Goal: Download file/media

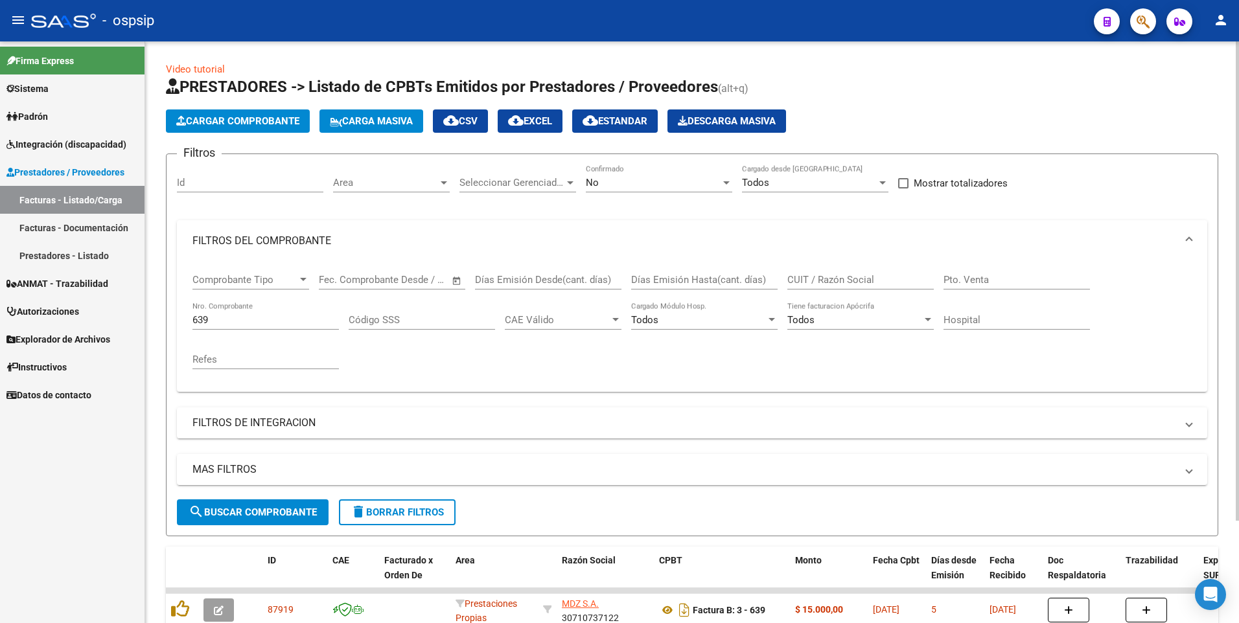
scroll to position [124, 0]
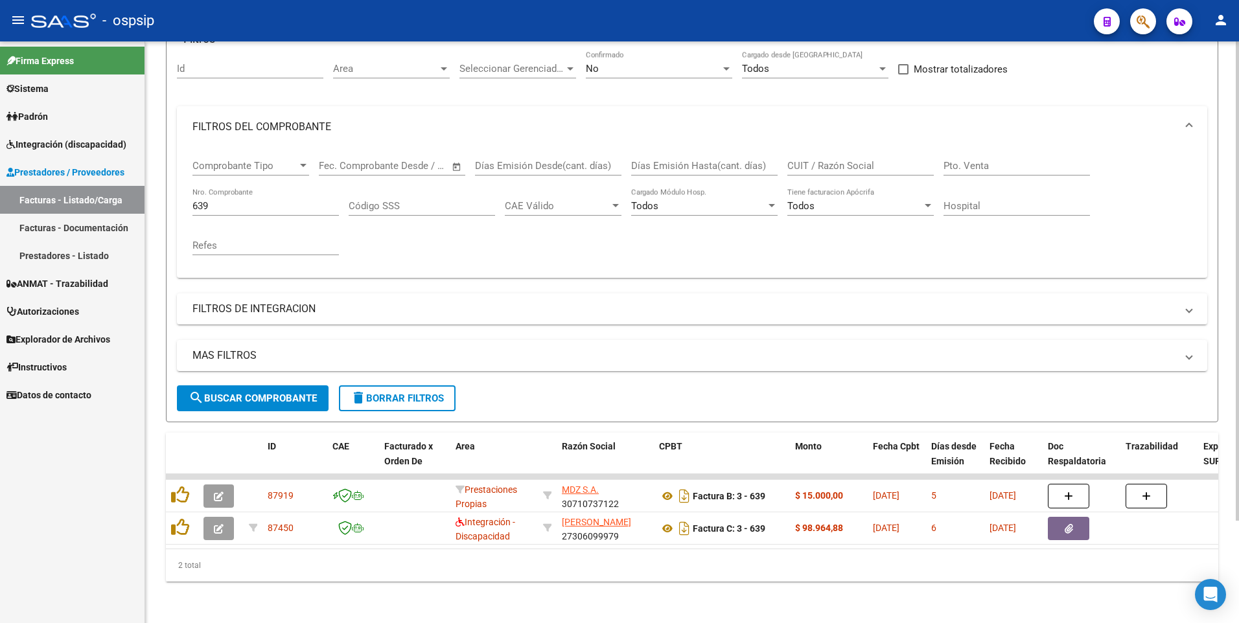
click at [225, 200] on input "639" at bounding box center [265, 206] width 146 height 12
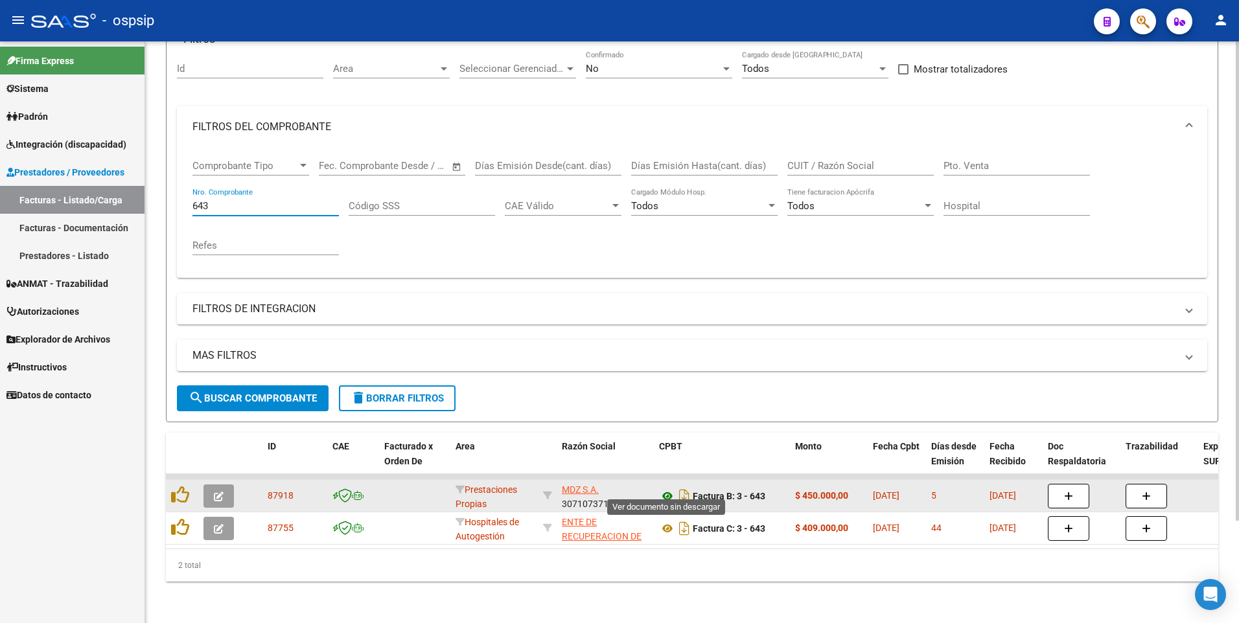
click at [669, 489] on icon at bounding box center [667, 497] width 17 height 16
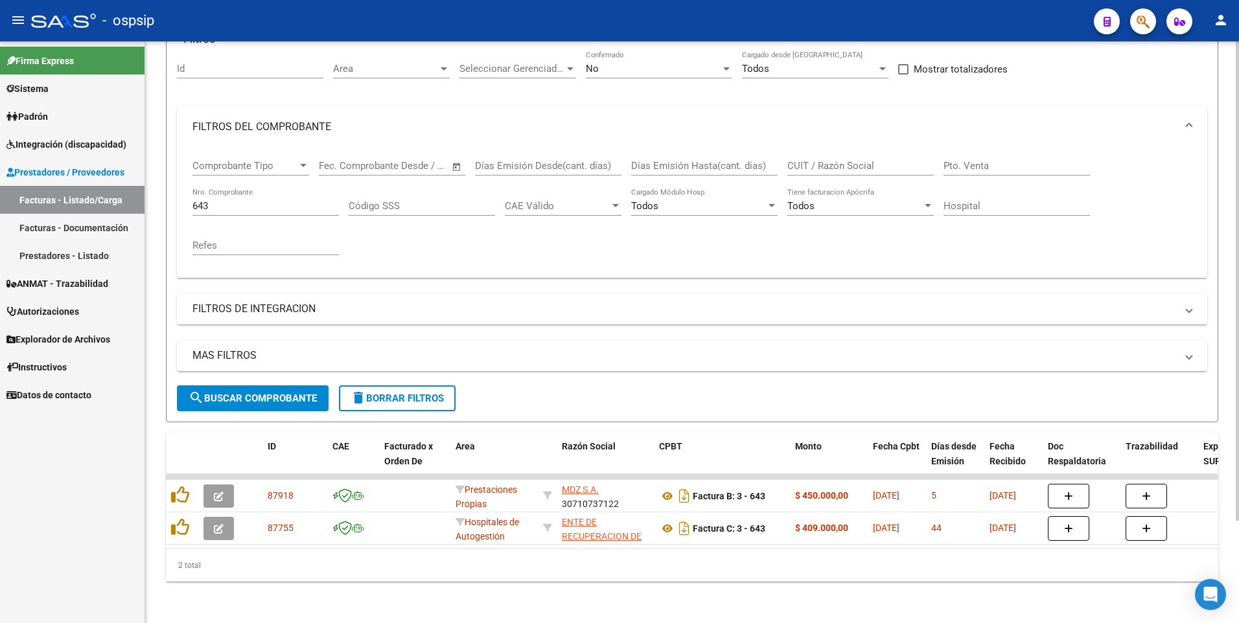
click at [223, 200] on input "643" at bounding box center [265, 206] width 146 height 12
type input "6"
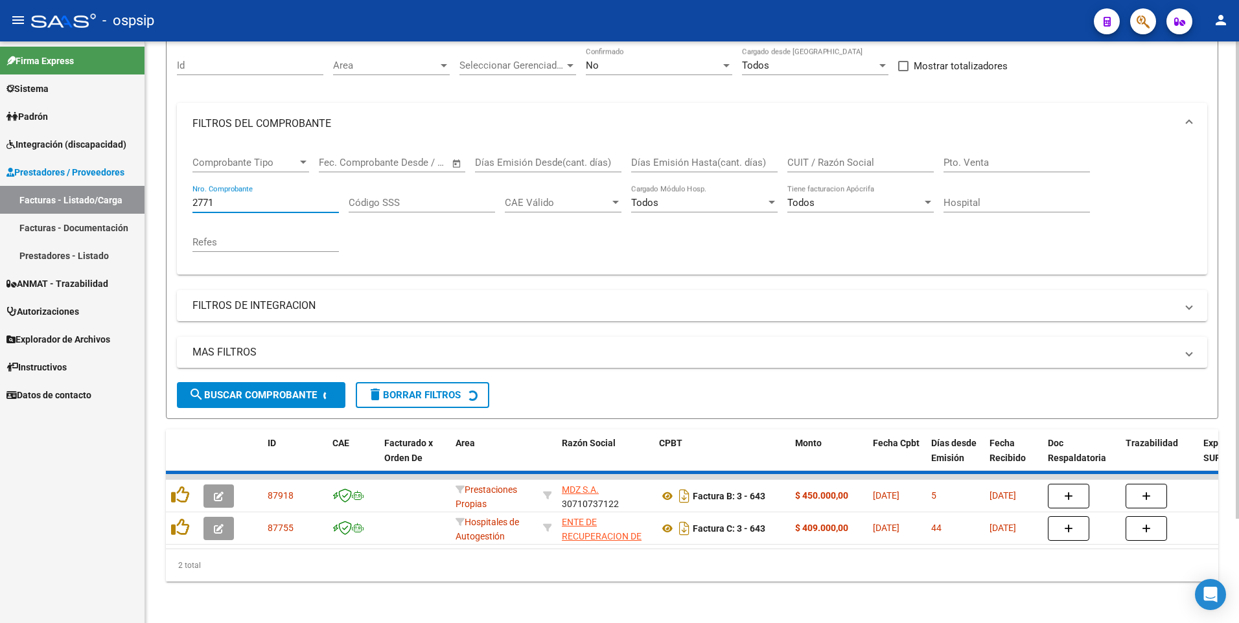
scroll to position [91, 0]
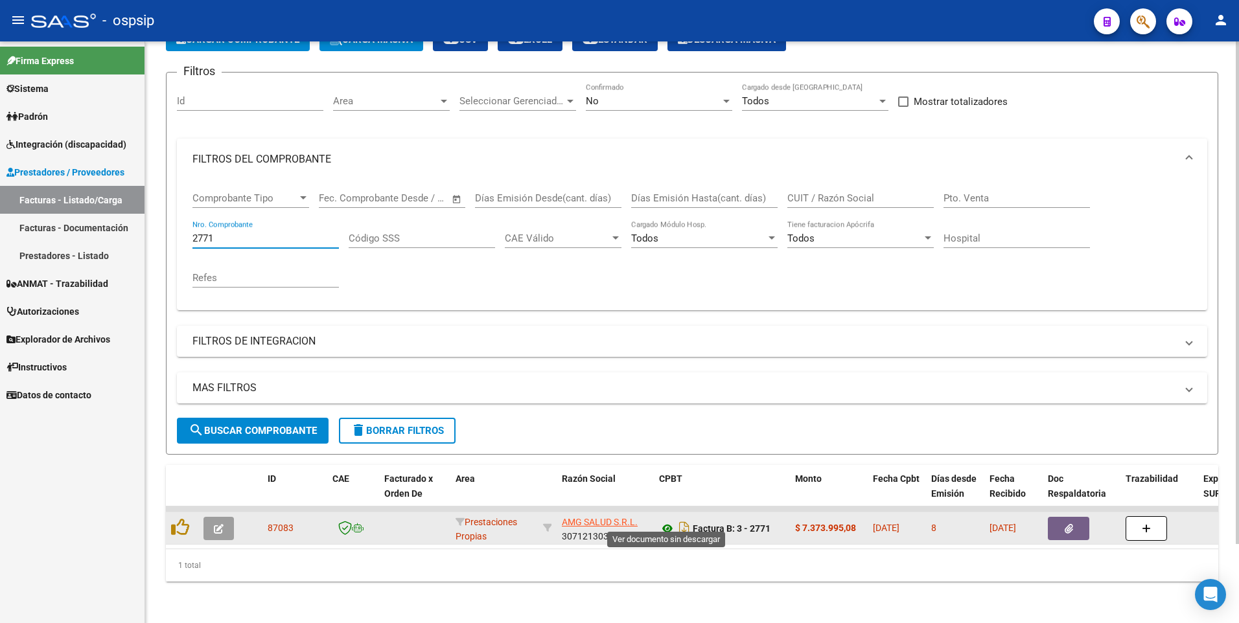
click at [666, 522] on icon at bounding box center [667, 529] width 17 height 16
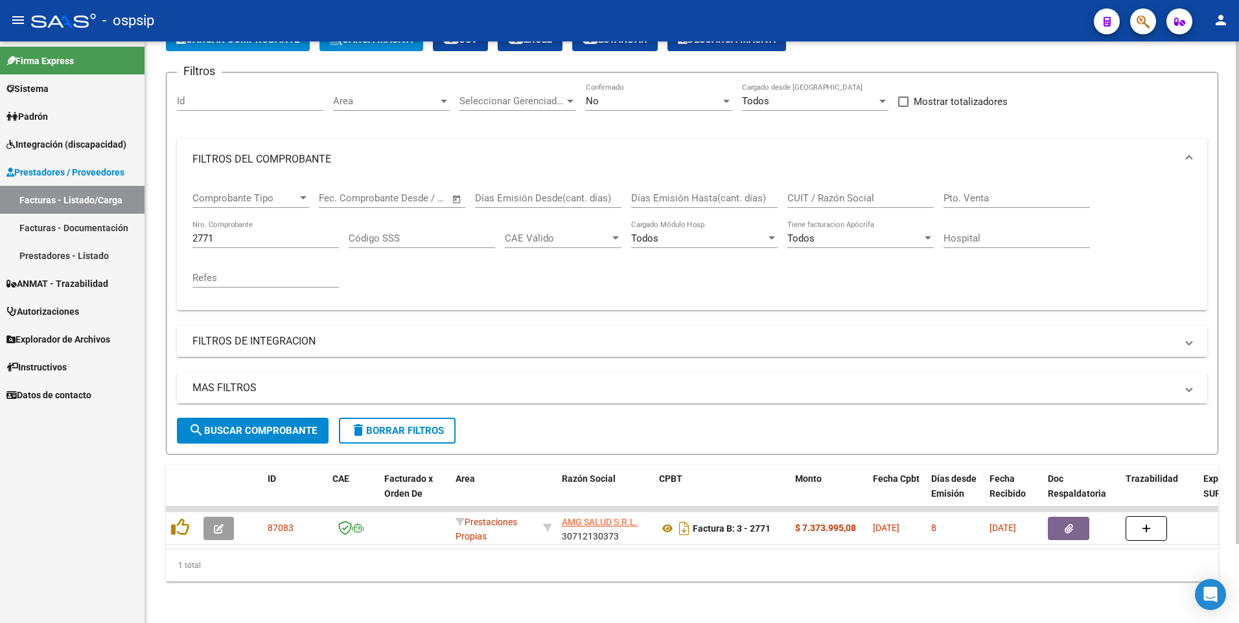
scroll to position [0, 0]
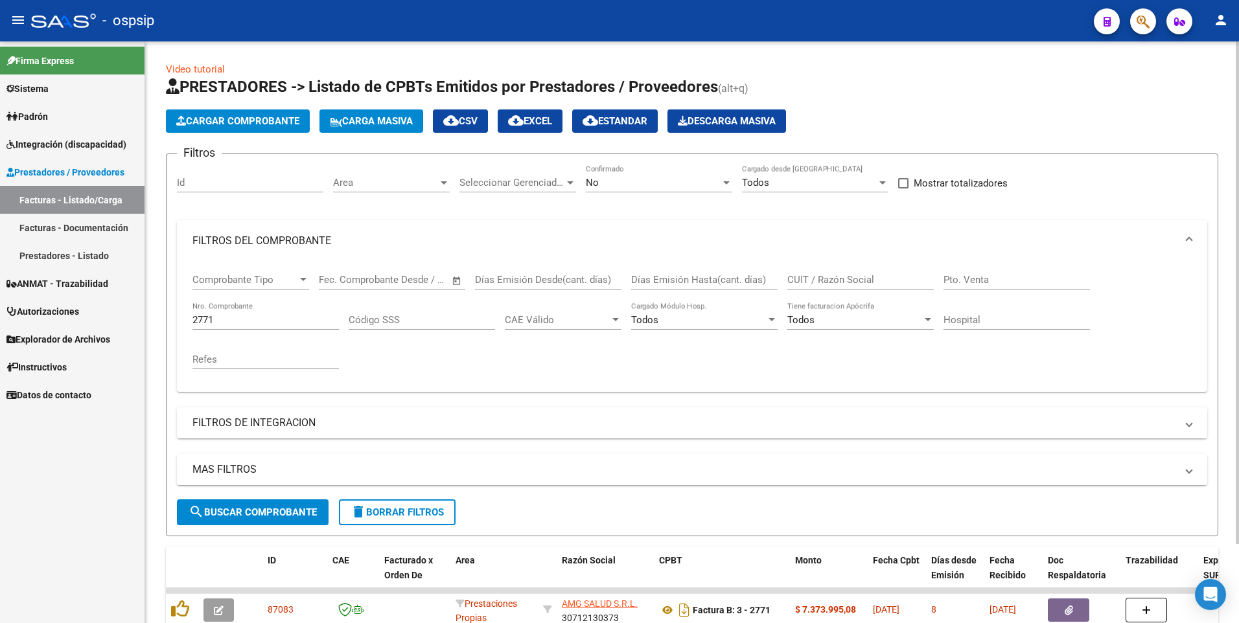
click at [1235, 107] on div "Video tutorial PRESTADORES -> Listado de CPBTs Emitidos por Prestadores / Prove…" at bounding box center [693, 373] width 1097 height 664
click at [1238, 167] on html "menu - ospsip person Firma Express Sistema Usuarios Todos los Usuarios Padrón A…" at bounding box center [619, 311] width 1239 height 623
click at [228, 318] on input "2771" at bounding box center [265, 320] width 146 height 12
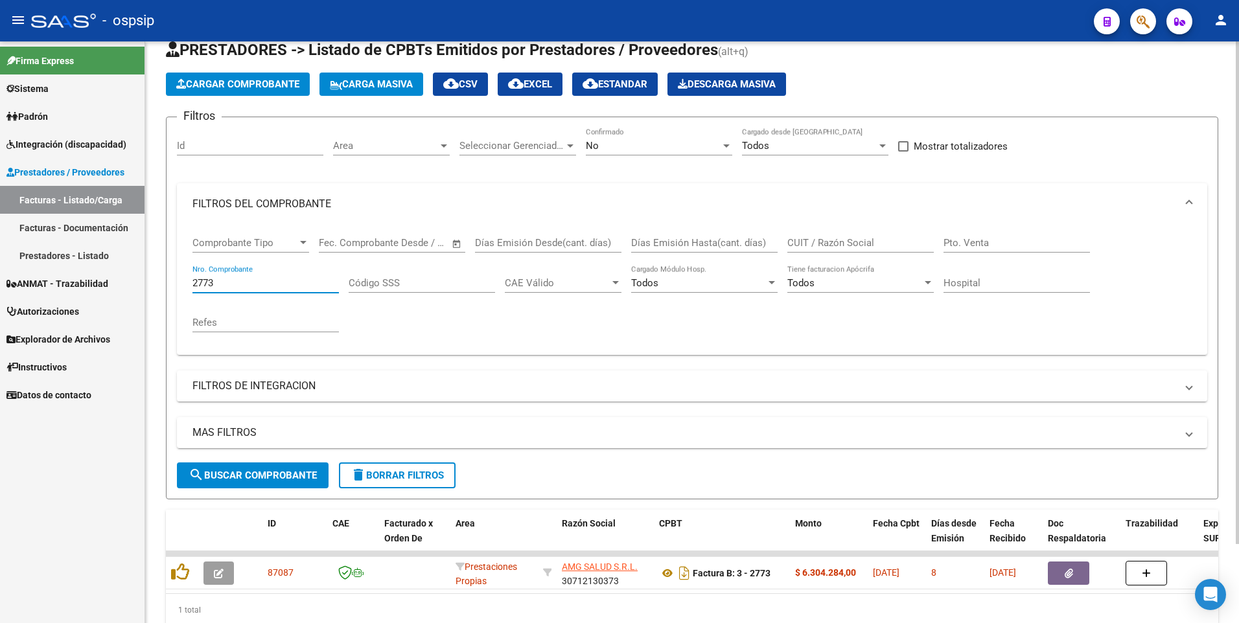
scroll to position [91, 0]
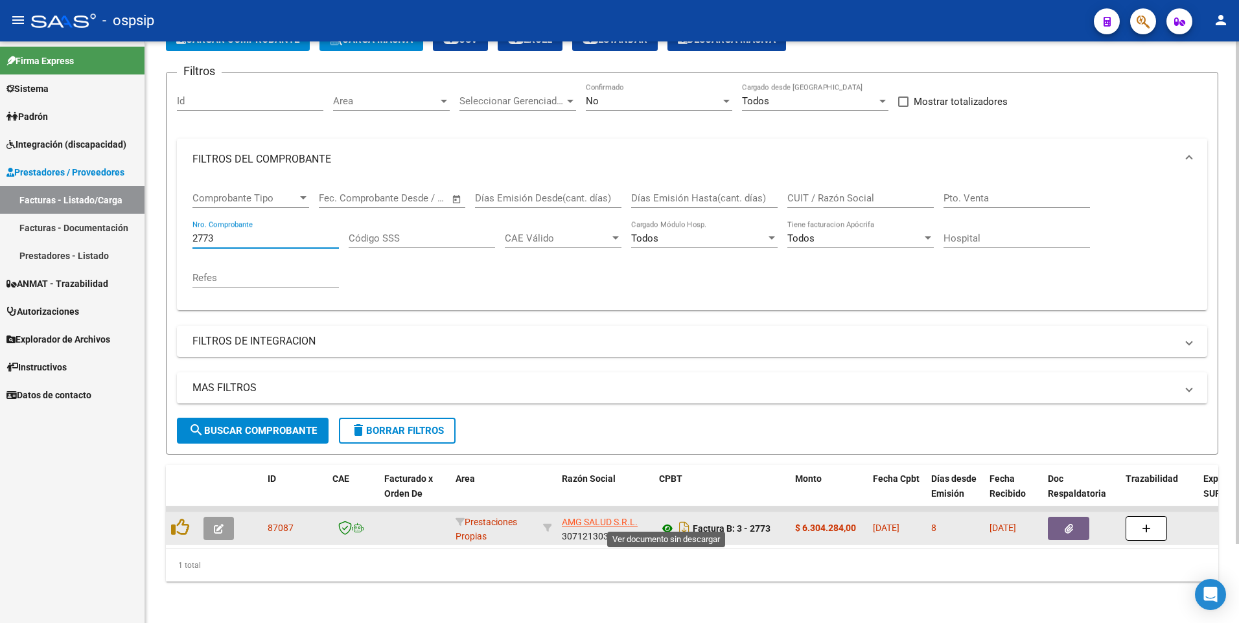
click at [669, 521] on icon at bounding box center [667, 529] width 17 height 16
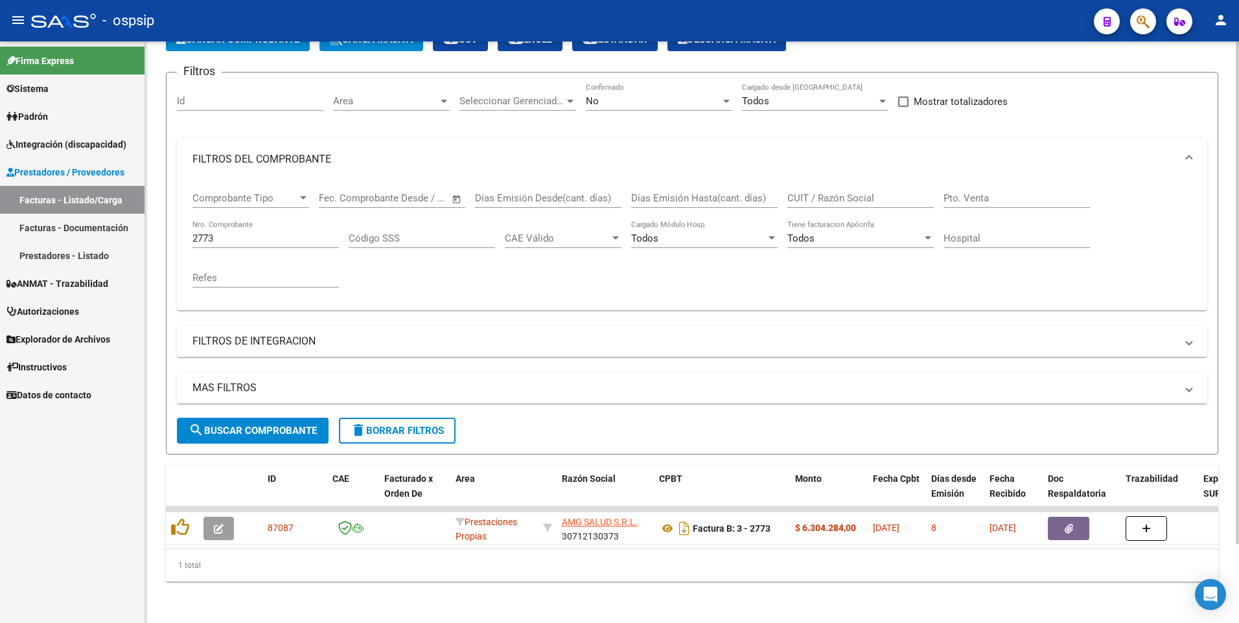
click at [224, 233] on input "2773" at bounding box center [265, 239] width 146 height 12
type input "2"
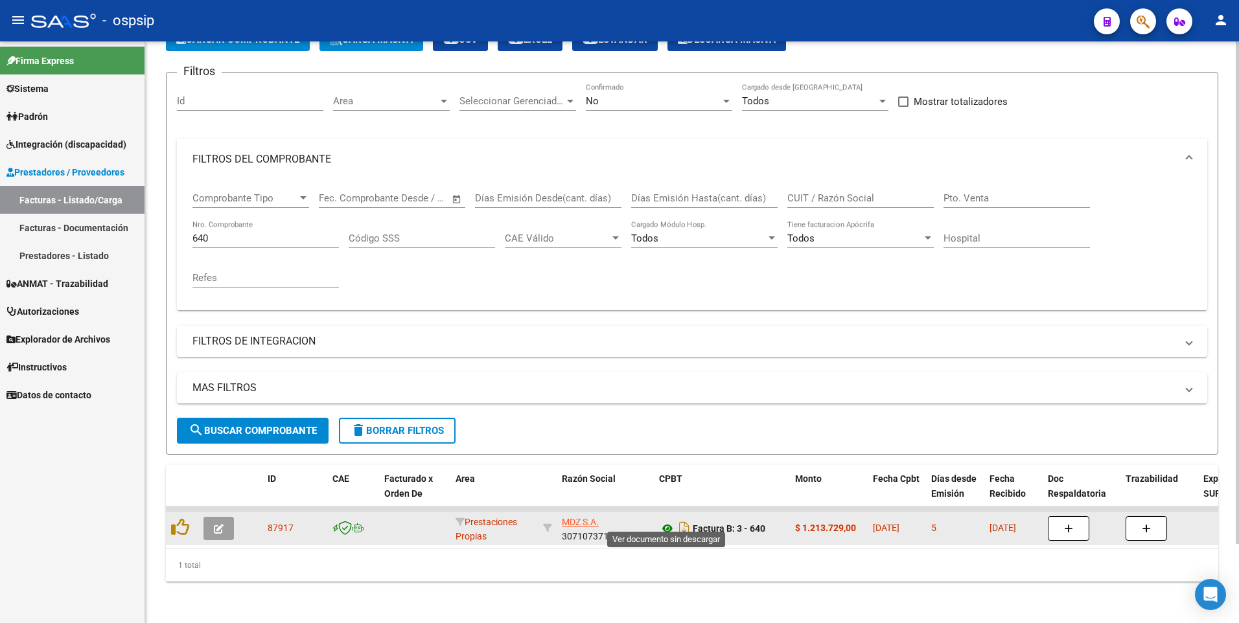
click at [671, 521] on icon at bounding box center [667, 529] width 17 height 16
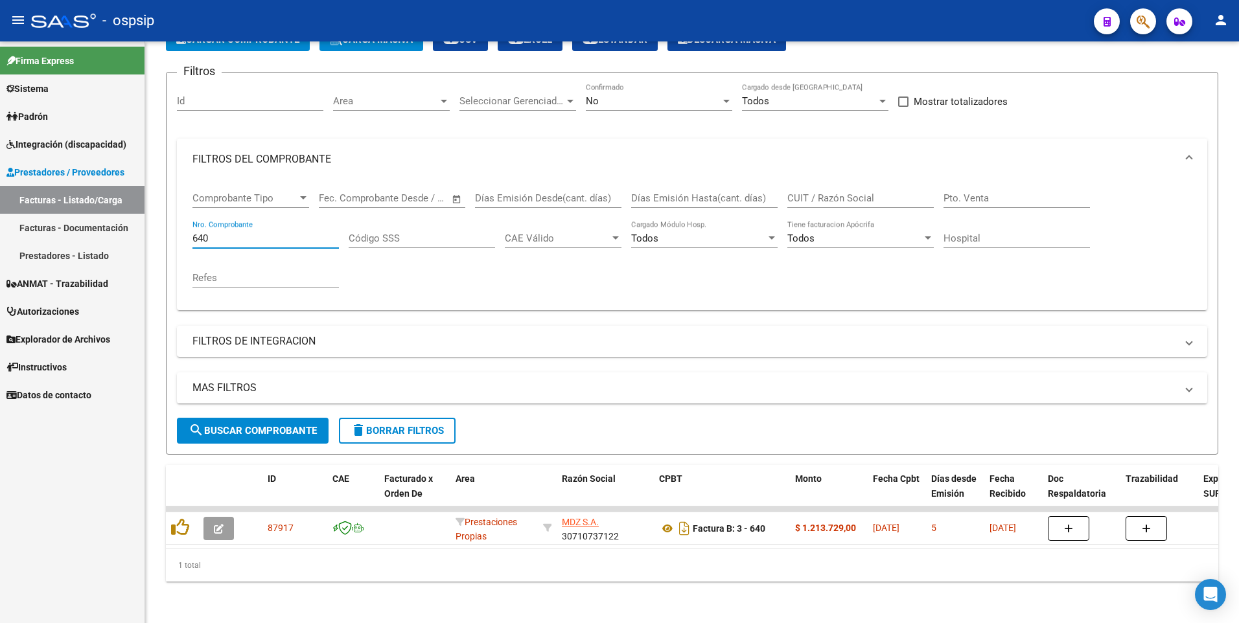
drag, startPoint x: 246, startPoint y: 227, endPoint x: 102, endPoint y: 248, distance: 145.4
click at [102, 248] on mat-sidenav-container "Firma Express Sistema Usuarios Todos los Usuarios Padrón Afiliados Empadronados…" at bounding box center [619, 332] width 1239 height 582
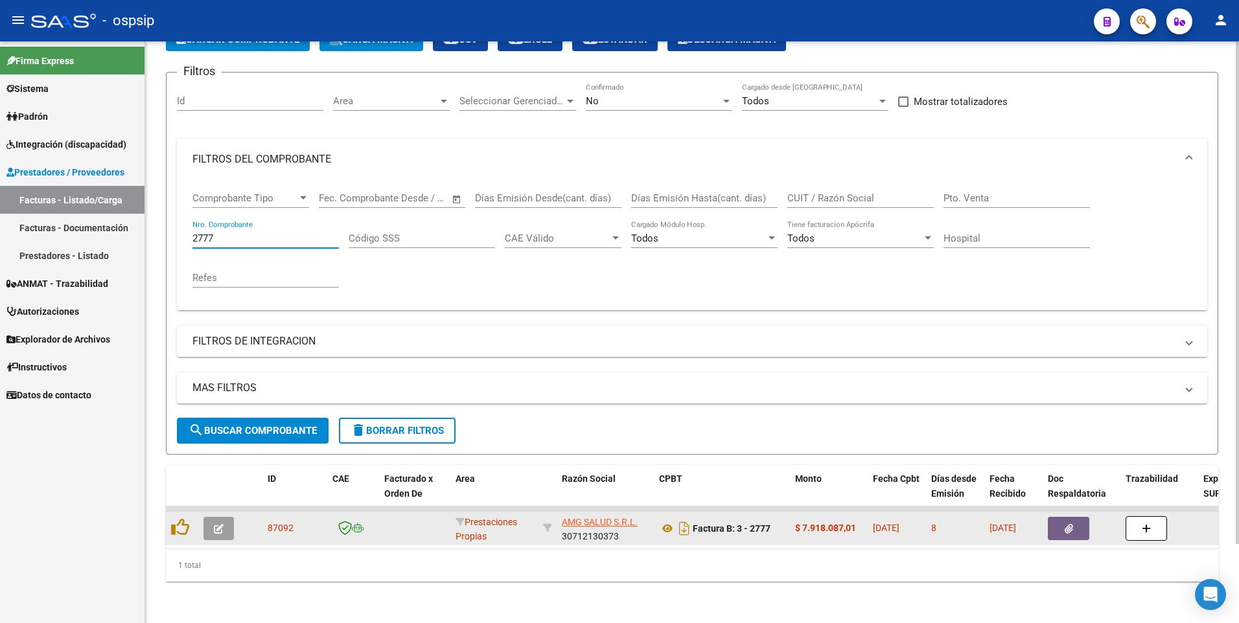
type input "2777"
click at [1053, 517] on button "button" at bounding box center [1068, 528] width 41 height 23
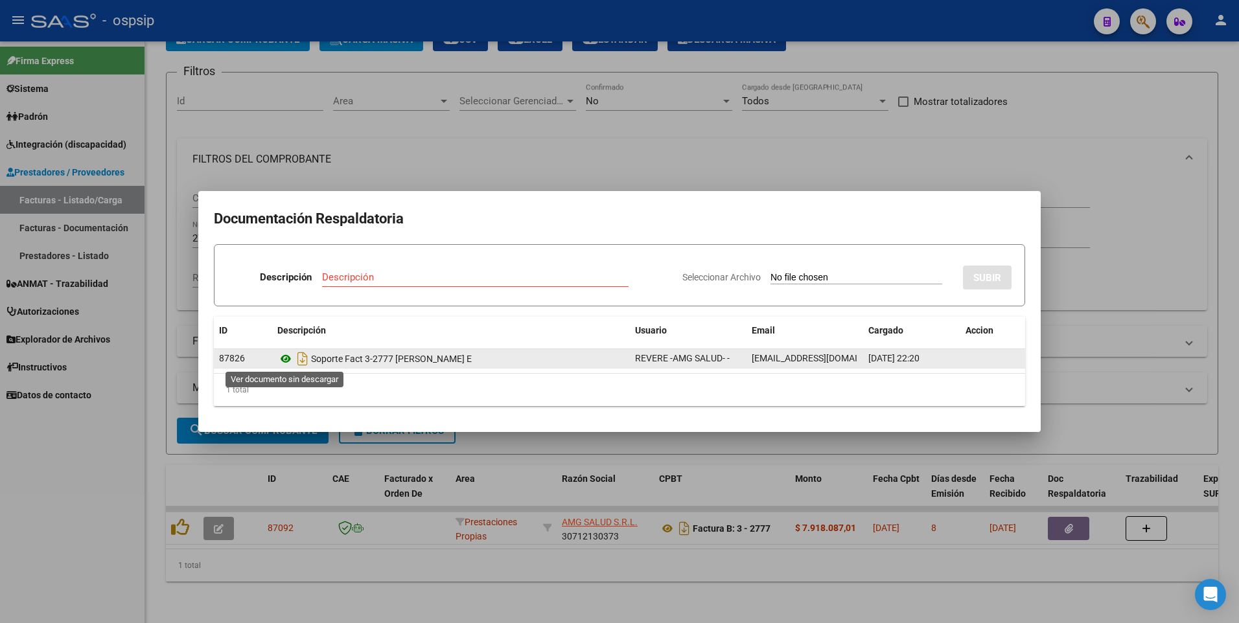
click at [281, 356] on icon at bounding box center [285, 359] width 17 height 16
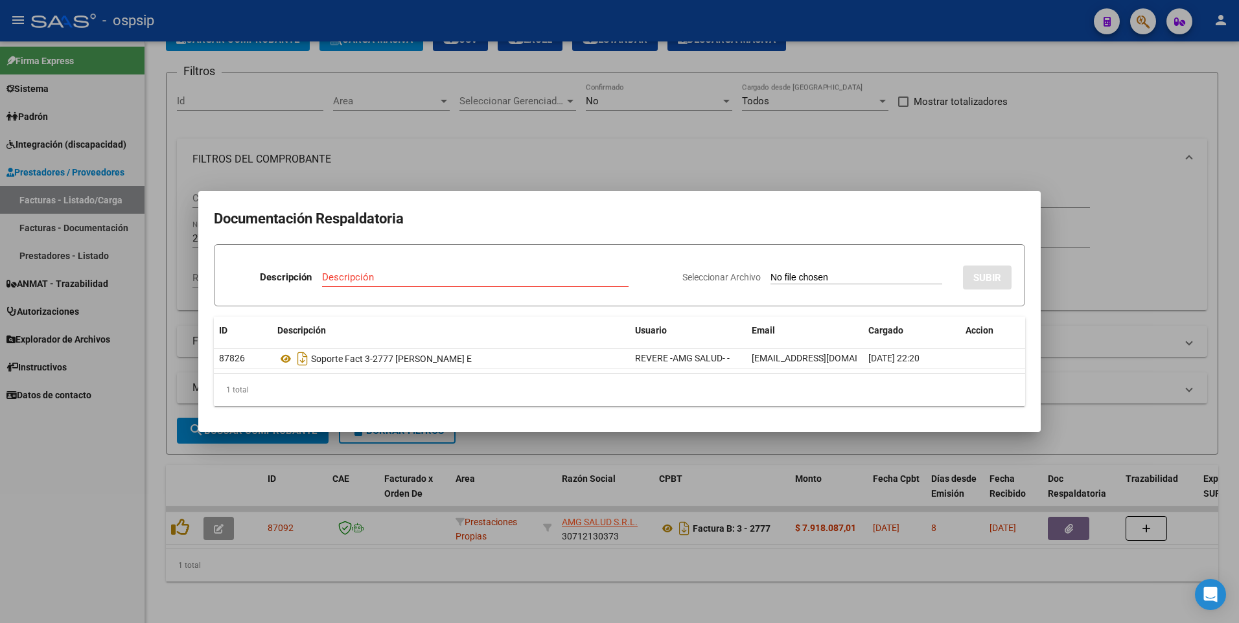
click at [834, 155] on div at bounding box center [619, 311] width 1239 height 623
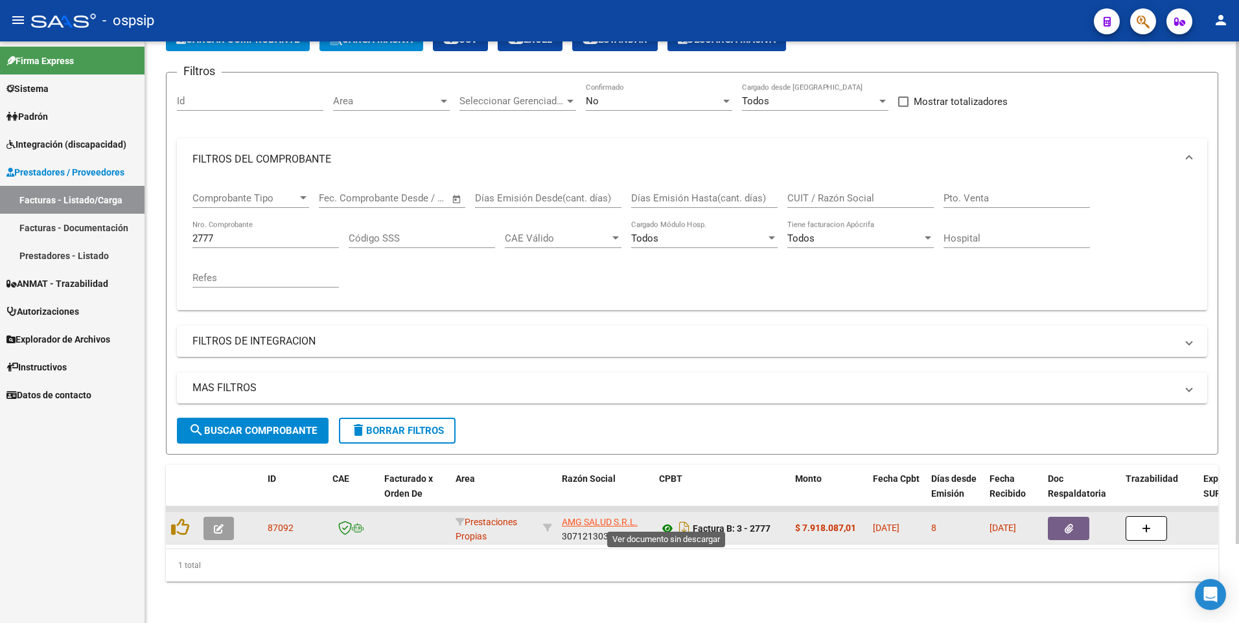
click at [671, 521] on icon at bounding box center [667, 529] width 17 height 16
